Goal: Find contact information: Find contact information

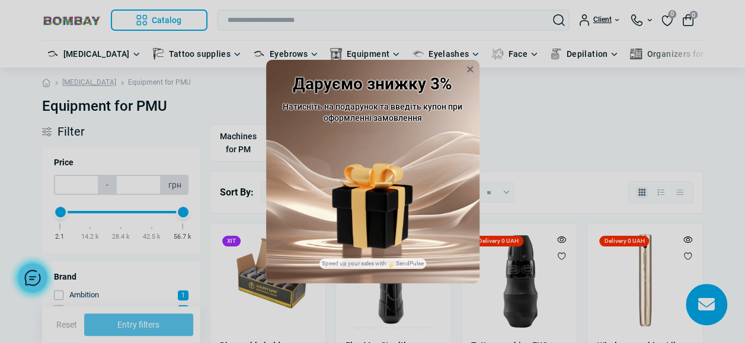
drag, startPoint x: 468, startPoint y: 71, endPoint x: 456, endPoint y: 71, distance: 11.9
click at [468, 71] on icon at bounding box center [470, 69] width 12 height 12
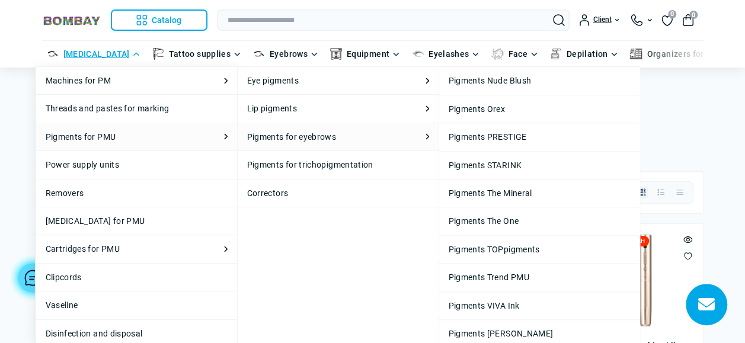
scroll to position [551, 0]
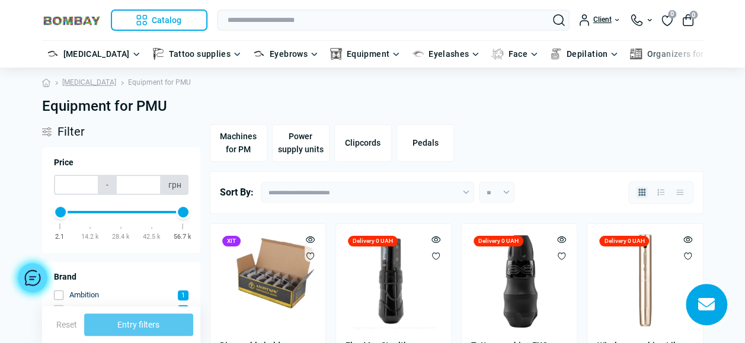
click at [617, 20] on div "Client" at bounding box center [600, 20] width 42 height 12
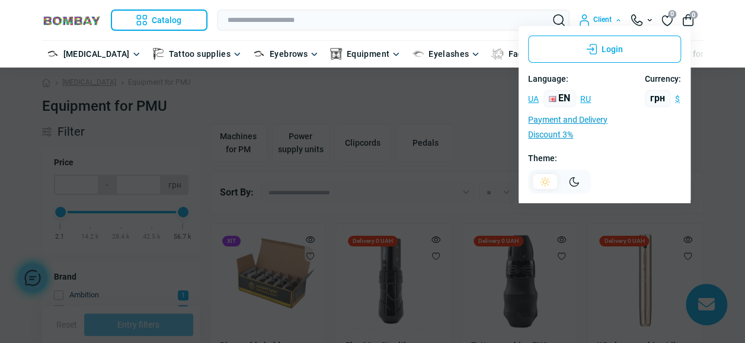
click at [617, 17] on div "Client" at bounding box center [600, 20] width 42 height 12
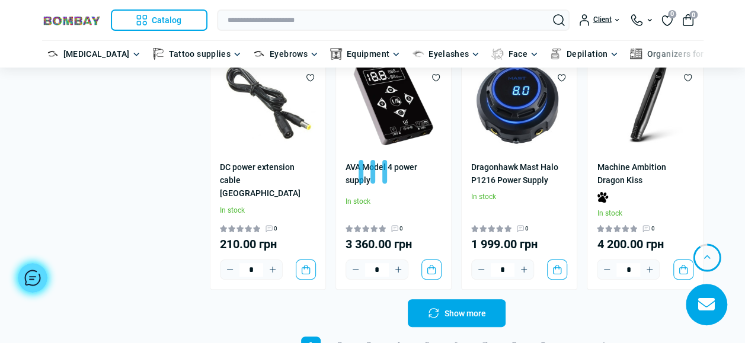
scroll to position [2527, 0]
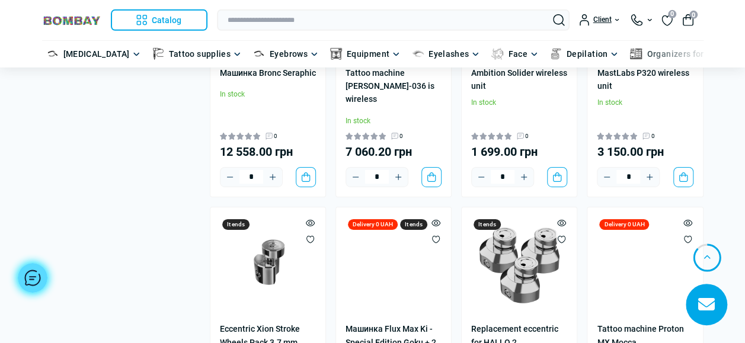
scroll to position [4770, 0]
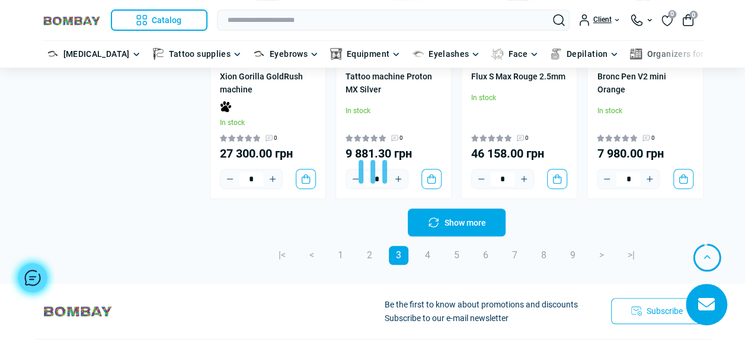
scroll to position [7027, 0]
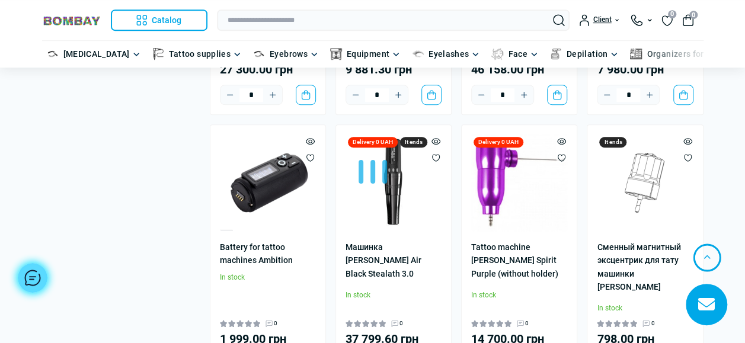
click at [372, 238] on div at bounding box center [372, 171] width 745 height 343
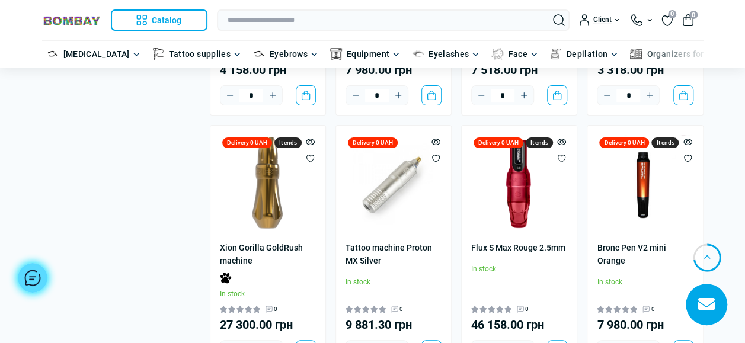
scroll to position [6612, 0]
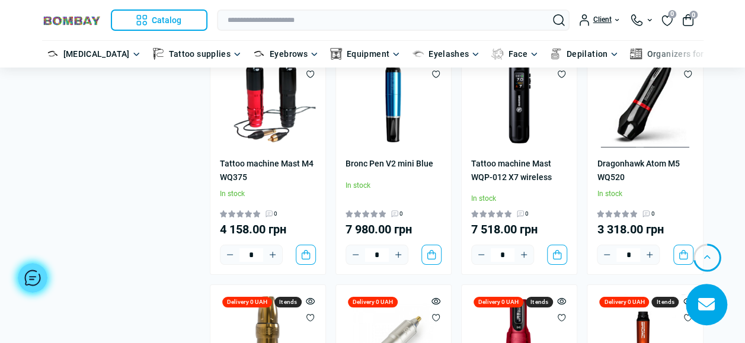
click at [84, 15] on img at bounding box center [71, 20] width 59 height 11
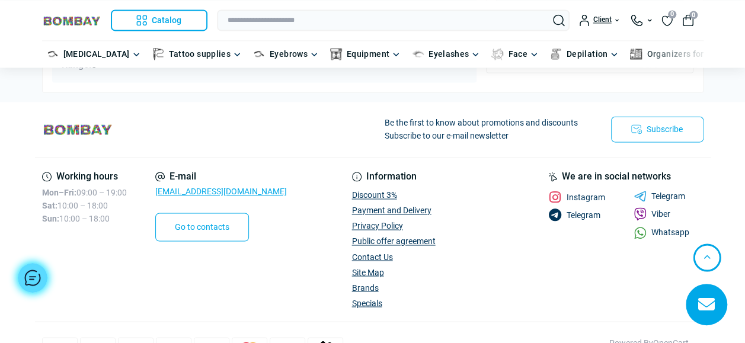
scroll to position [3121, 0]
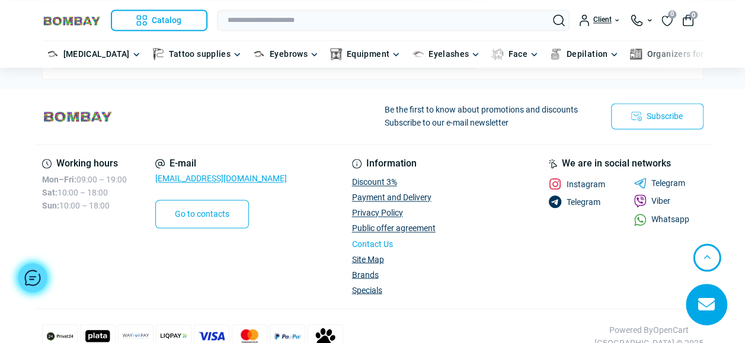
click at [389, 239] on link "Contact Us" at bounding box center [372, 243] width 41 height 9
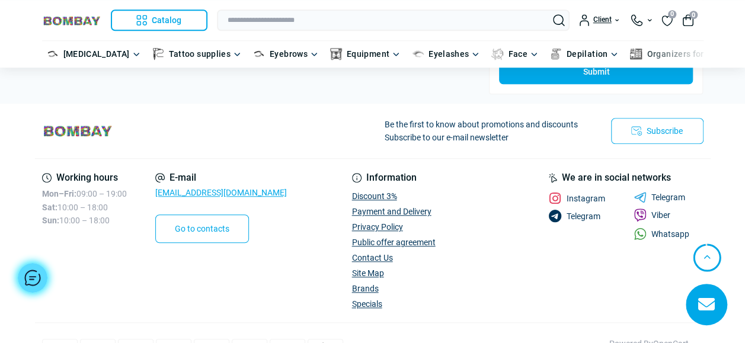
scroll to position [474, 0]
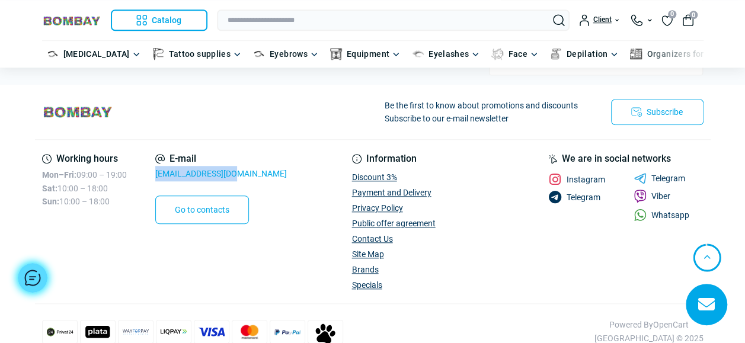
drag, startPoint x: 205, startPoint y: 164, endPoint x: 157, endPoint y: 167, distance: 48.1
click at [157, 167] on div "Working hours Mon–Fri: 09:00 – 19:00 Sat: 10:00 – 18:00 Sun: 10:00 – 18:00 E-ma…" at bounding box center [175, 189] width 267 height 70
